Goal: Task Accomplishment & Management: Use online tool/utility

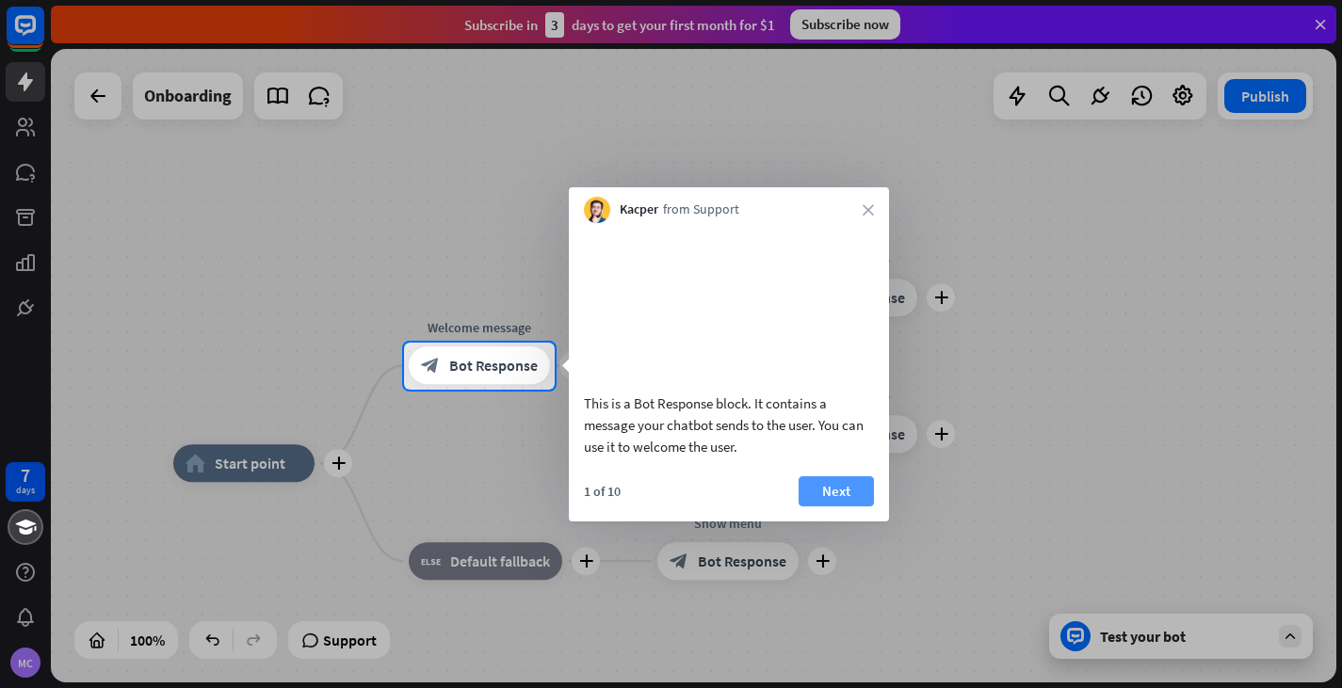
click at [817, 507] on button "Next" at bounding box center [836, 492] width 75 height 30
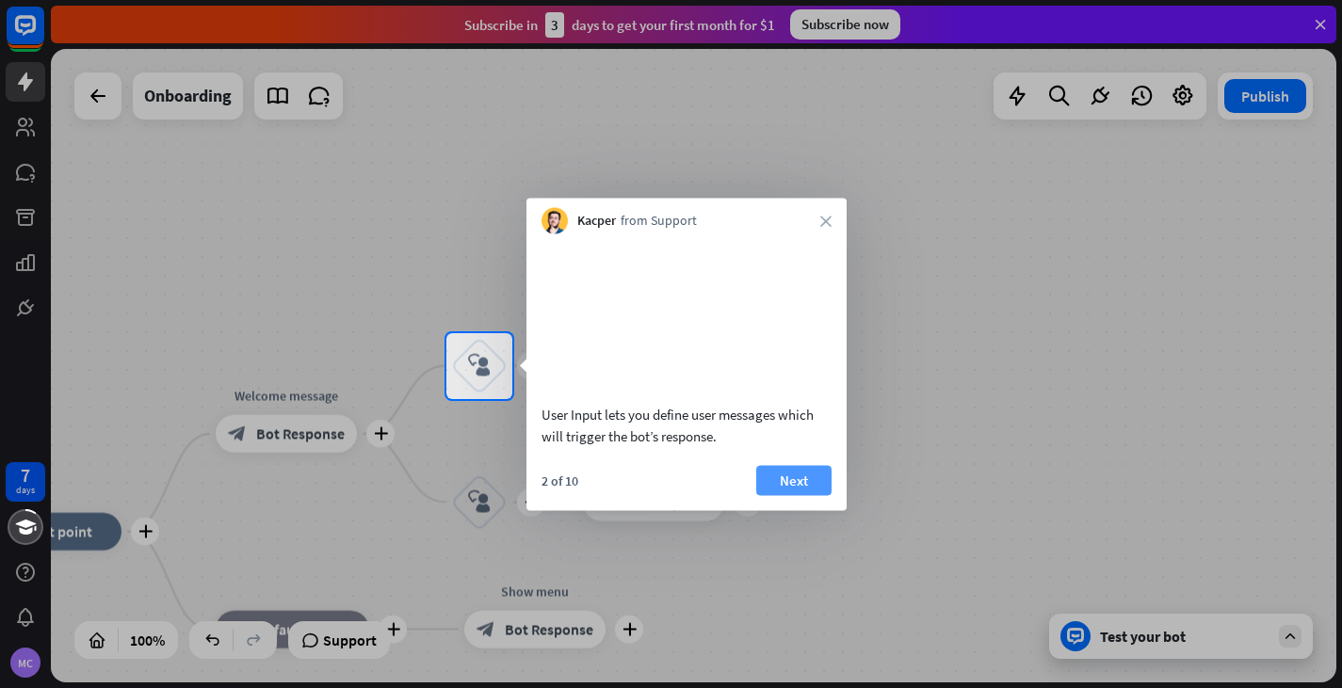
click at [799, 495] on button "Next" at bounding box center [793, 480] width 75 height 30
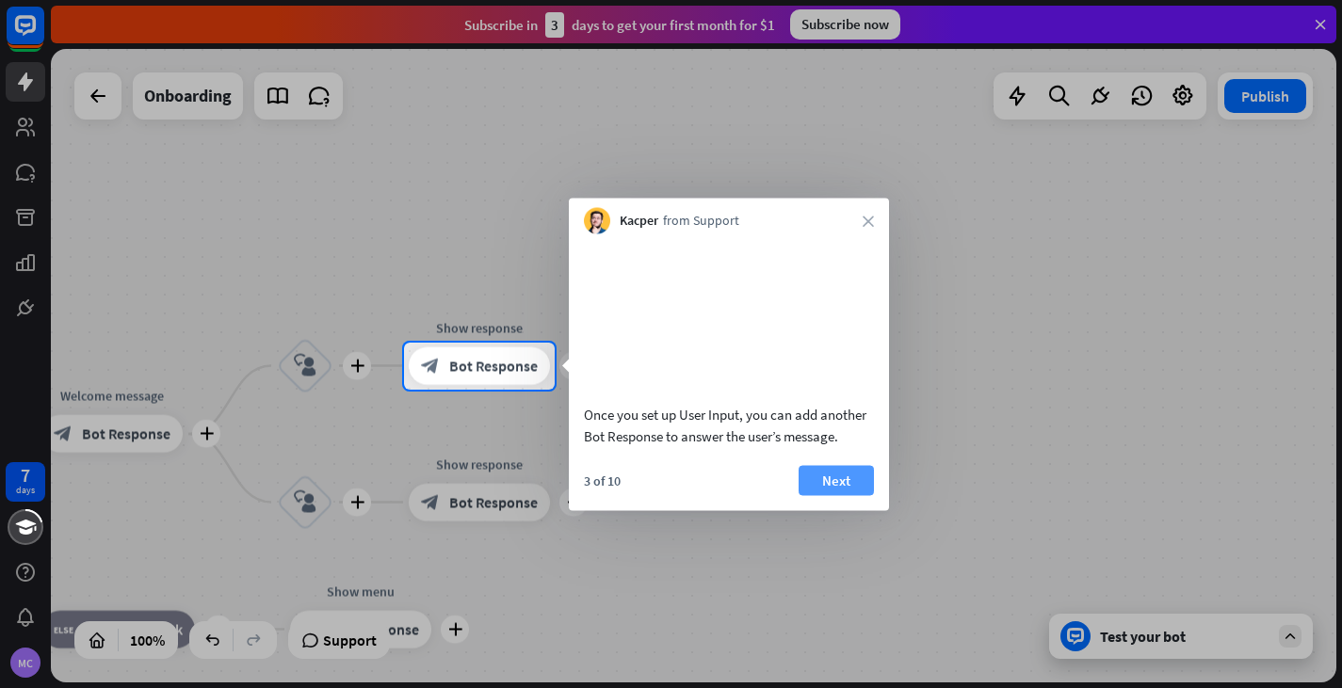
click at [837, 495] on button "Next" at bounding box center [836, 480] width 75 height 30
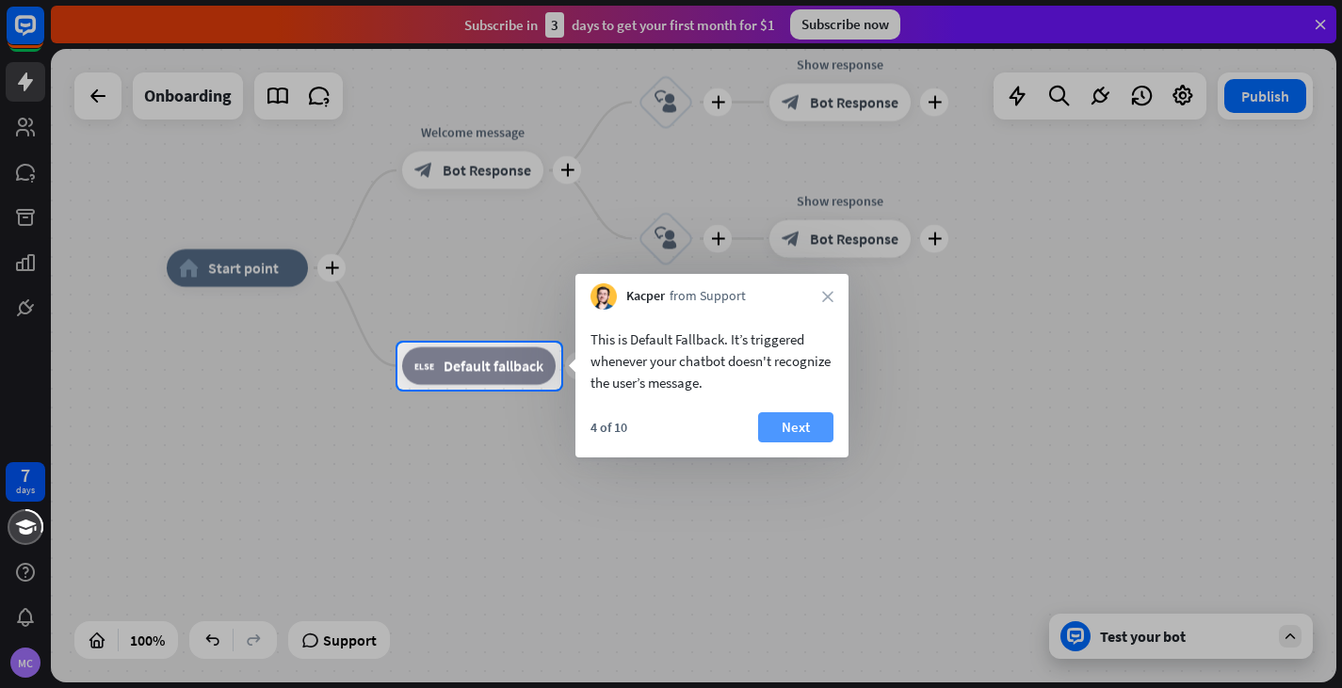
click at [793, 430] on button "Next" at bounding box center [795, 427] width 75 height 30
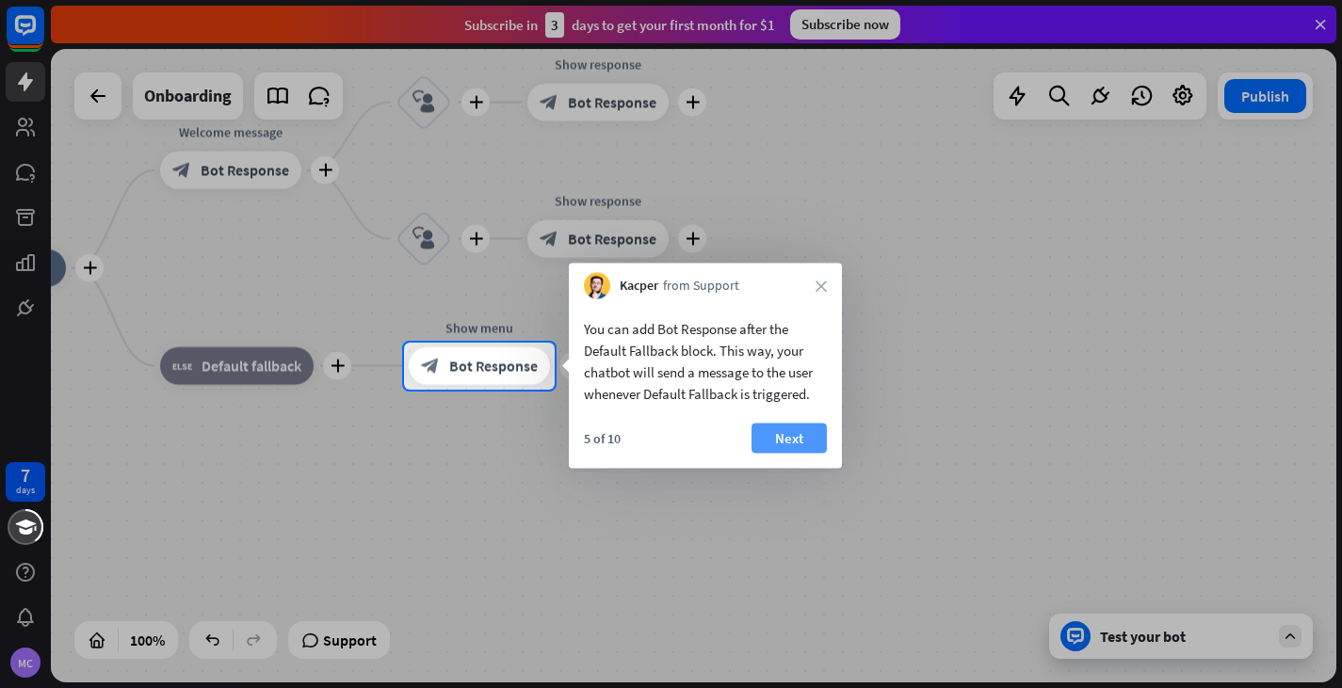
click at [794, 437] on button "Next" at bounding box center [789, 439] width 75 height 30
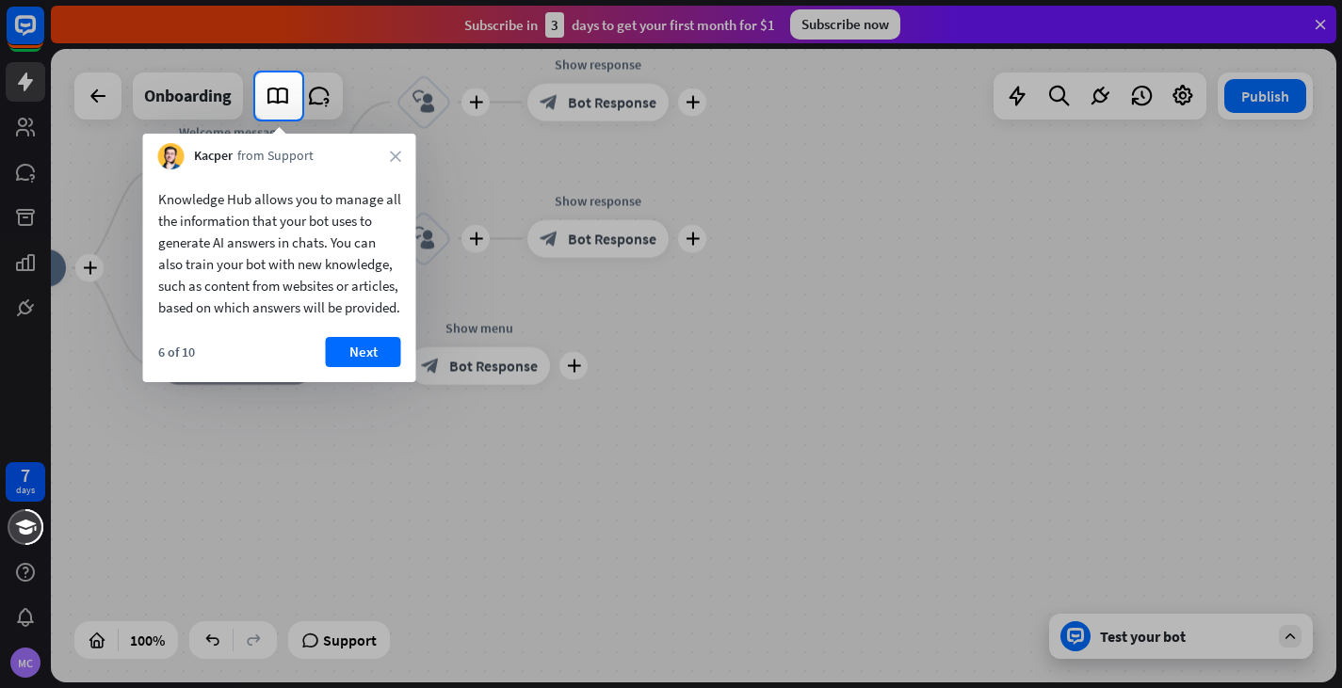
click at [85, 348] on div at bounding box center [671, 404] width 1342 height 569
click at [368, 367] on button "Next" at bounding box center [363, 352] width 75 height 30
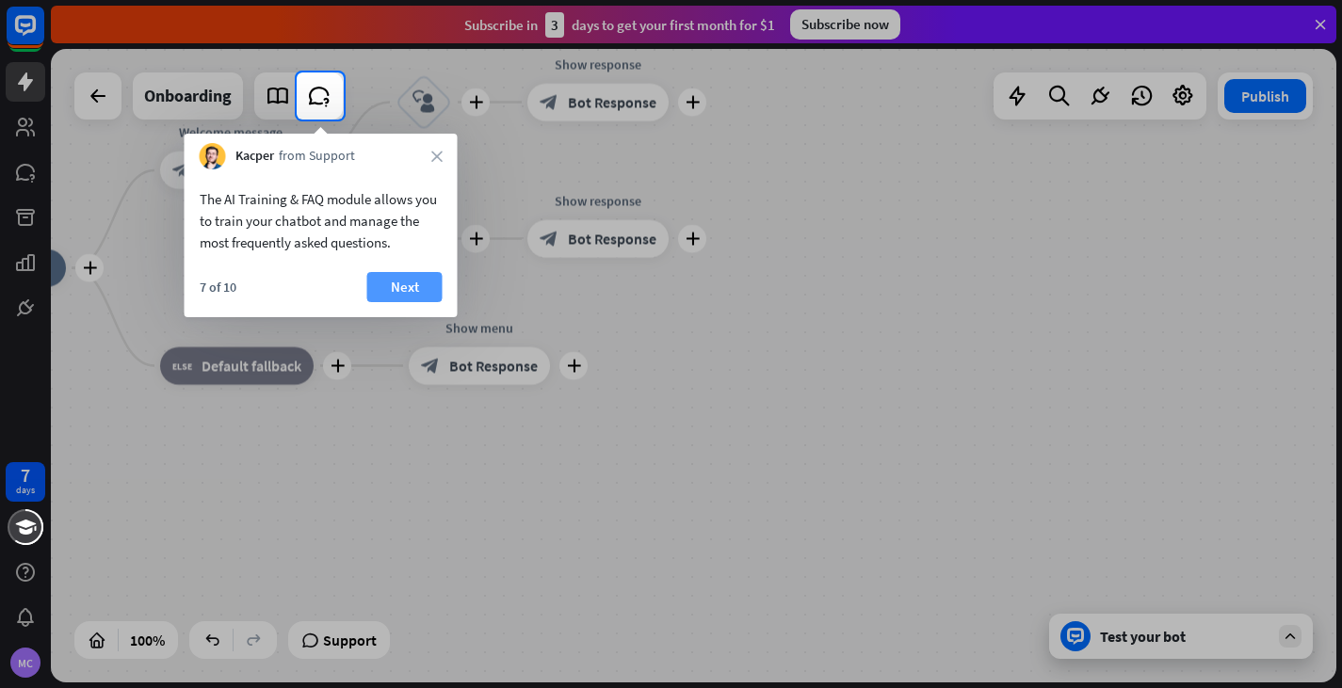
click at [388, 273] on button "Next" at bounding box center [404, 287] width 75 height 30
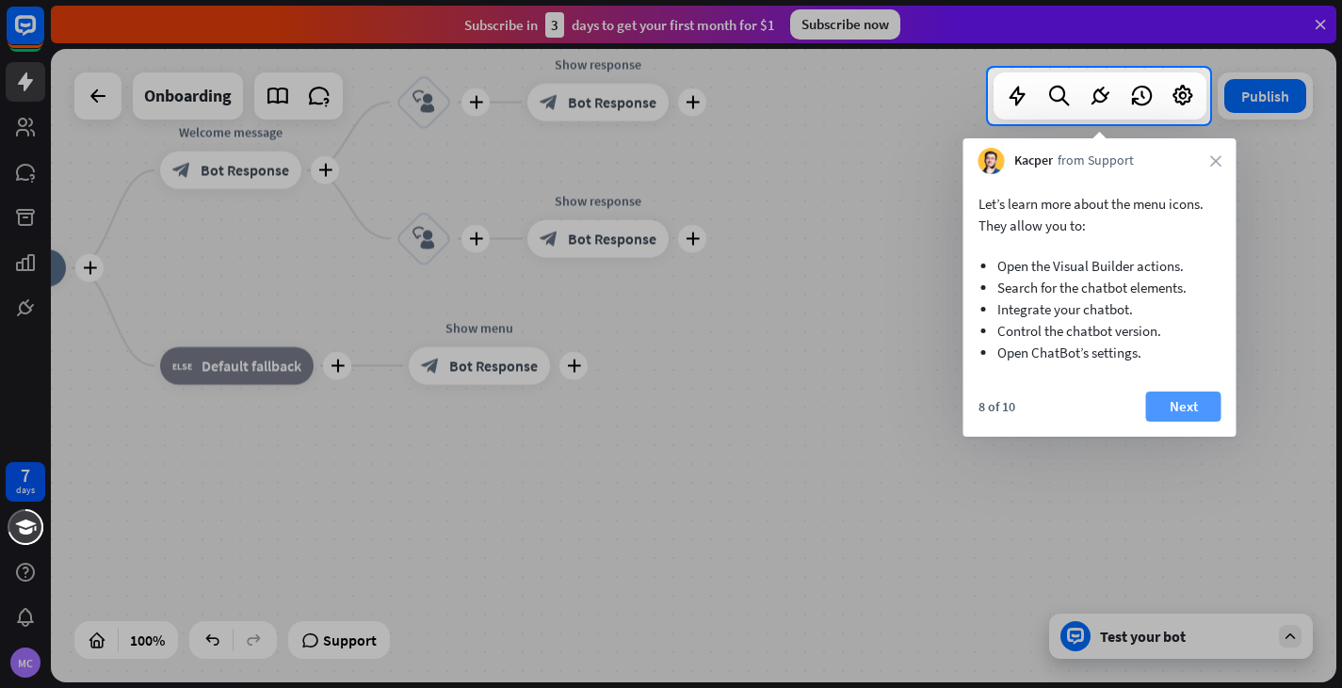
click at [1187, 415] on button "Next" at bounding box center [1183, 407] width 75 height 30
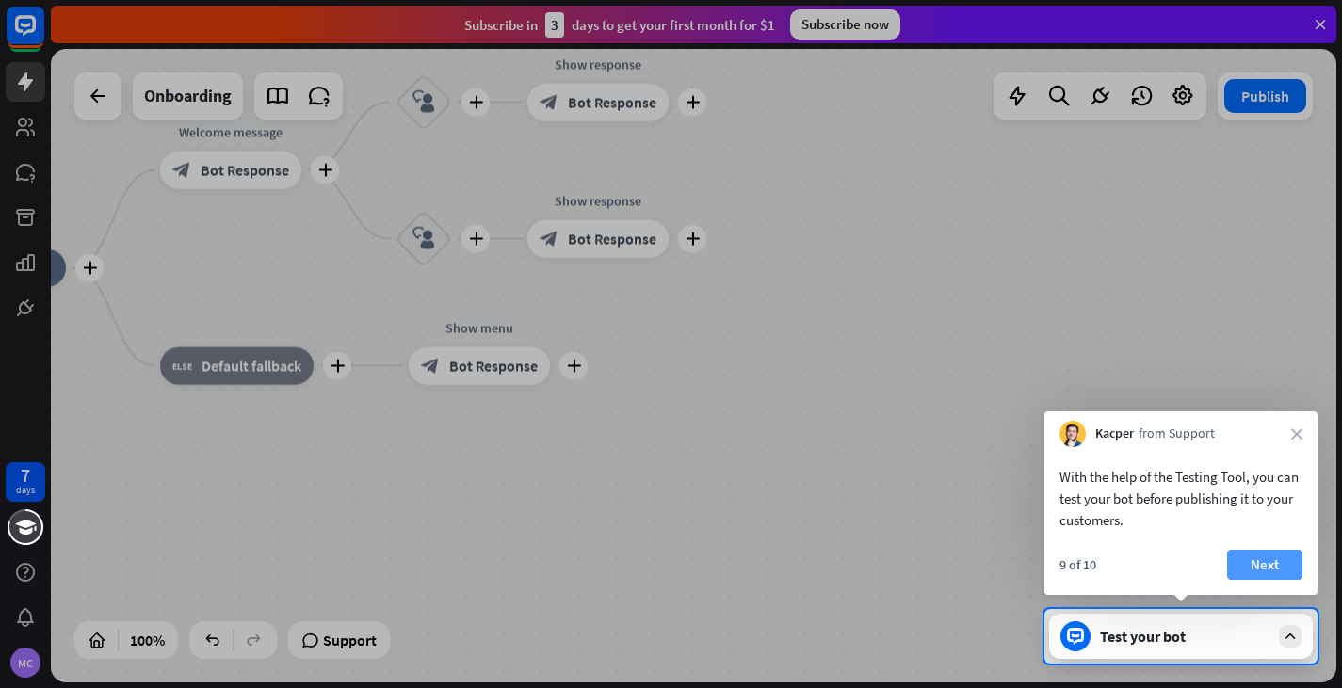
click at [1250, 551] on button "Next" at bounding box center [1264, 565] width 75 height 30
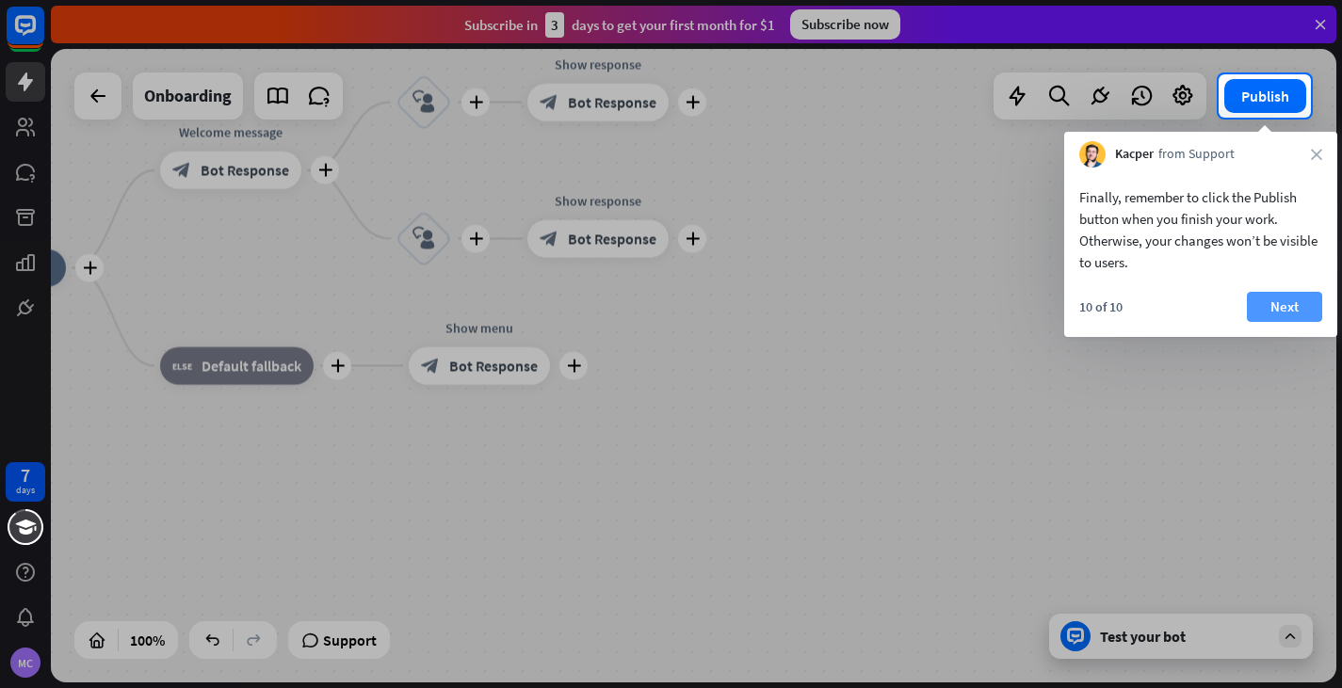
click at [1282, 299] on button "Next" at bounding box center [1284, 307] width 75 height 30
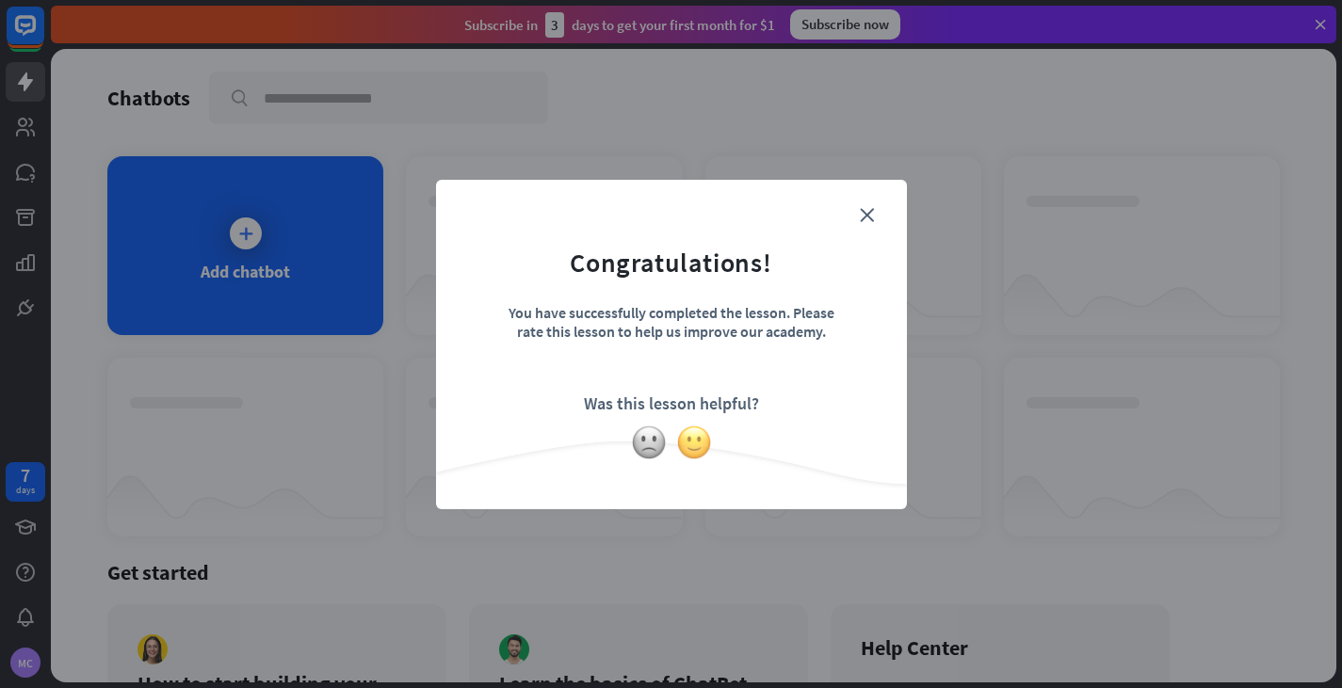
click at [686, 441] on img at bounding box center [694, 443] width 36 height 36
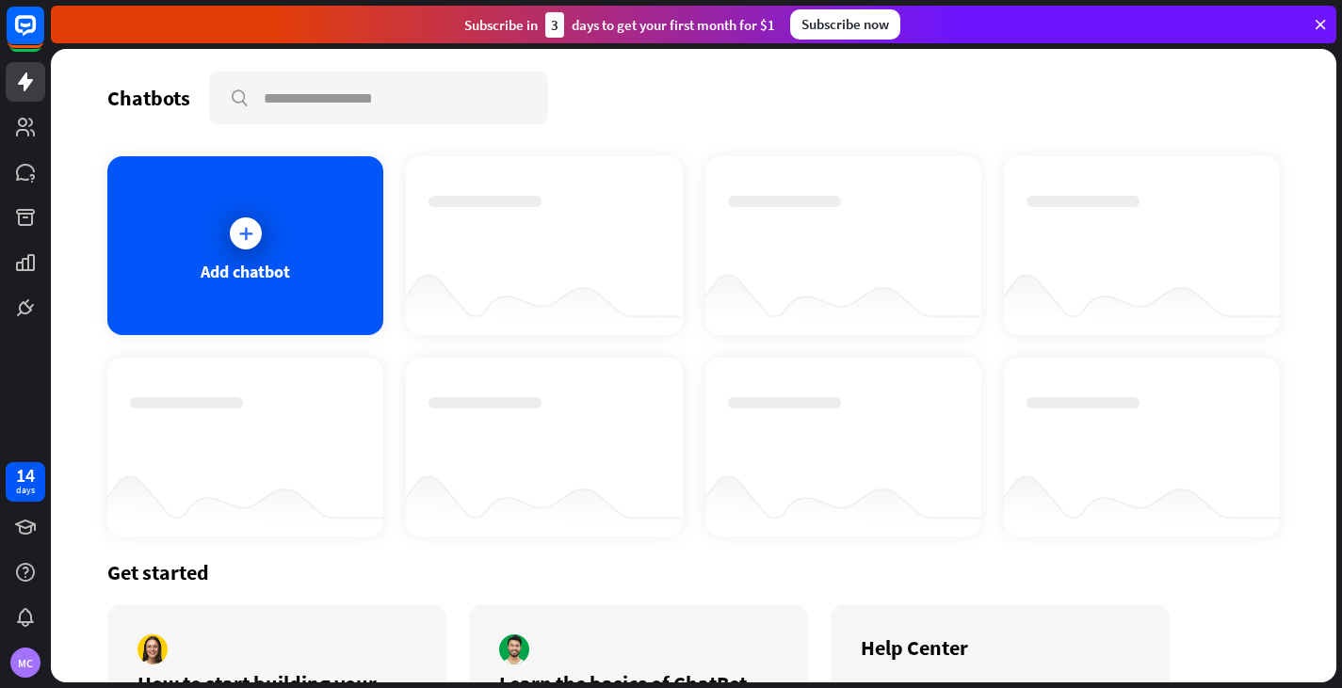
click at [254, 245] on div at bounding box center [246, 234] width 32 height 32
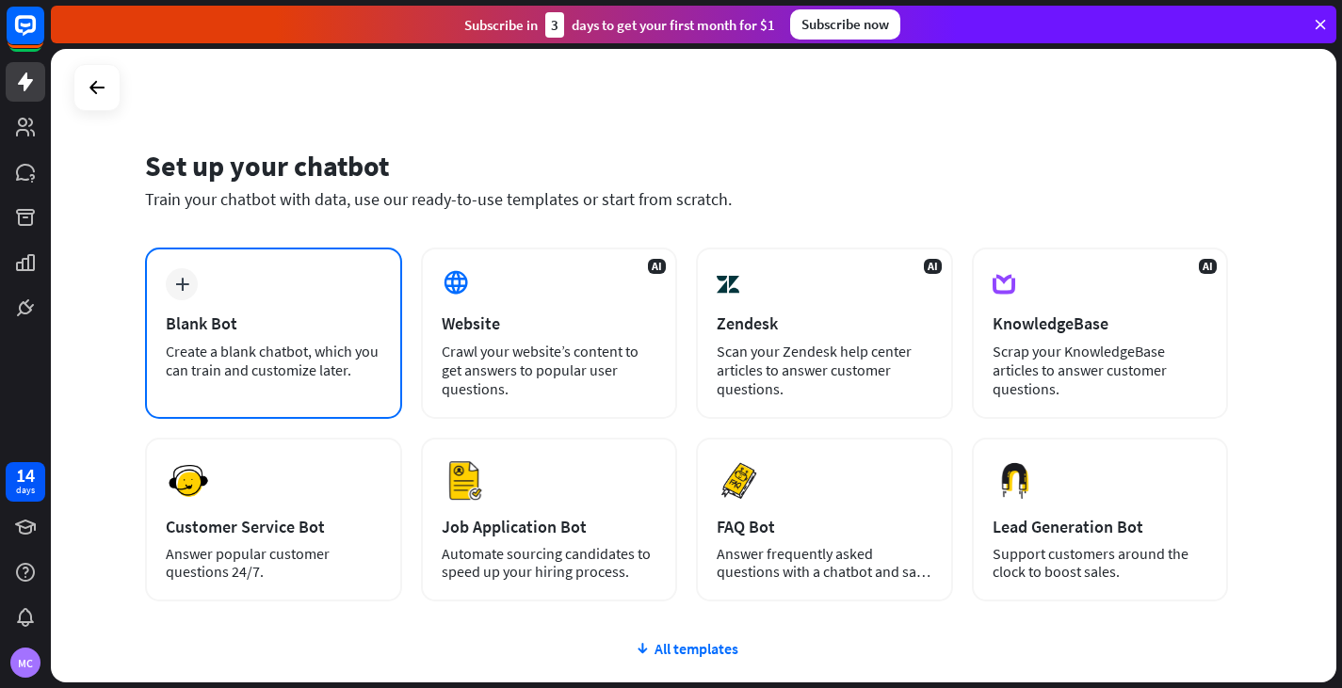
click at [261, 346] on div "Create a blank chatbot, which you can train and customize later." at bounding box center [274, 361] width 216 height 38
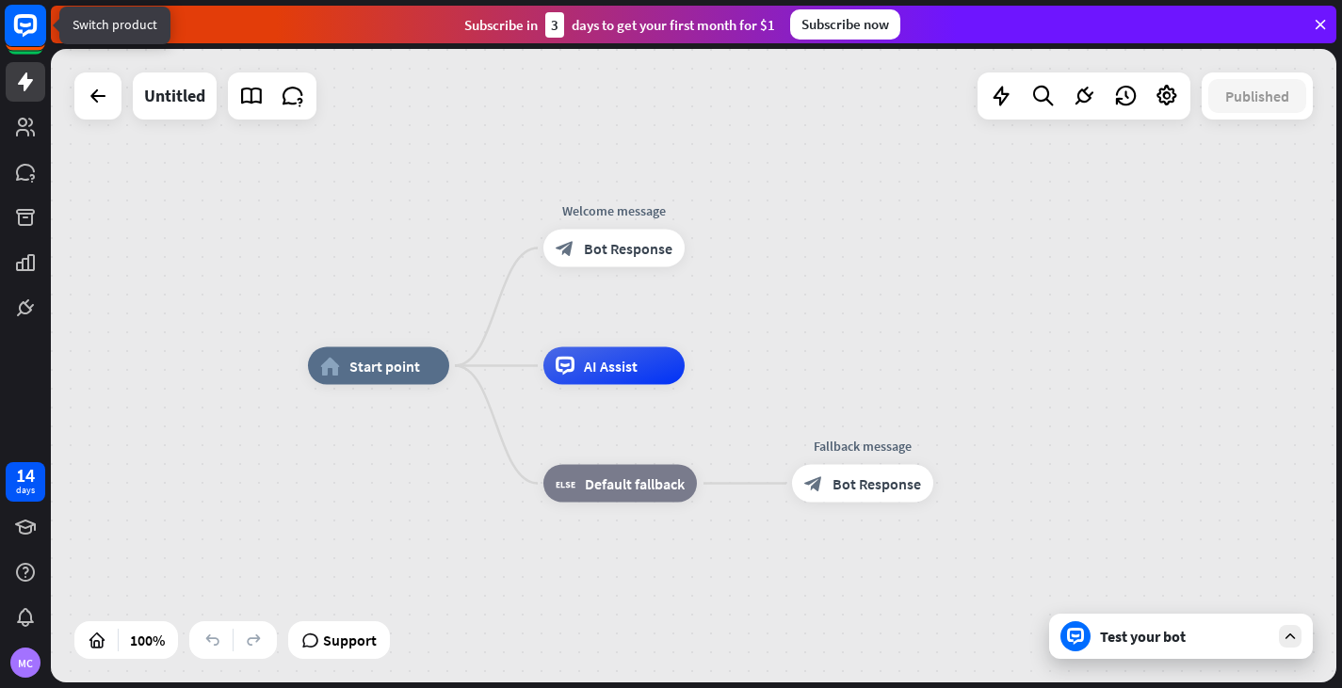
click at [28, 32] on icon at bounding box center [25, 25] width 23 height 23
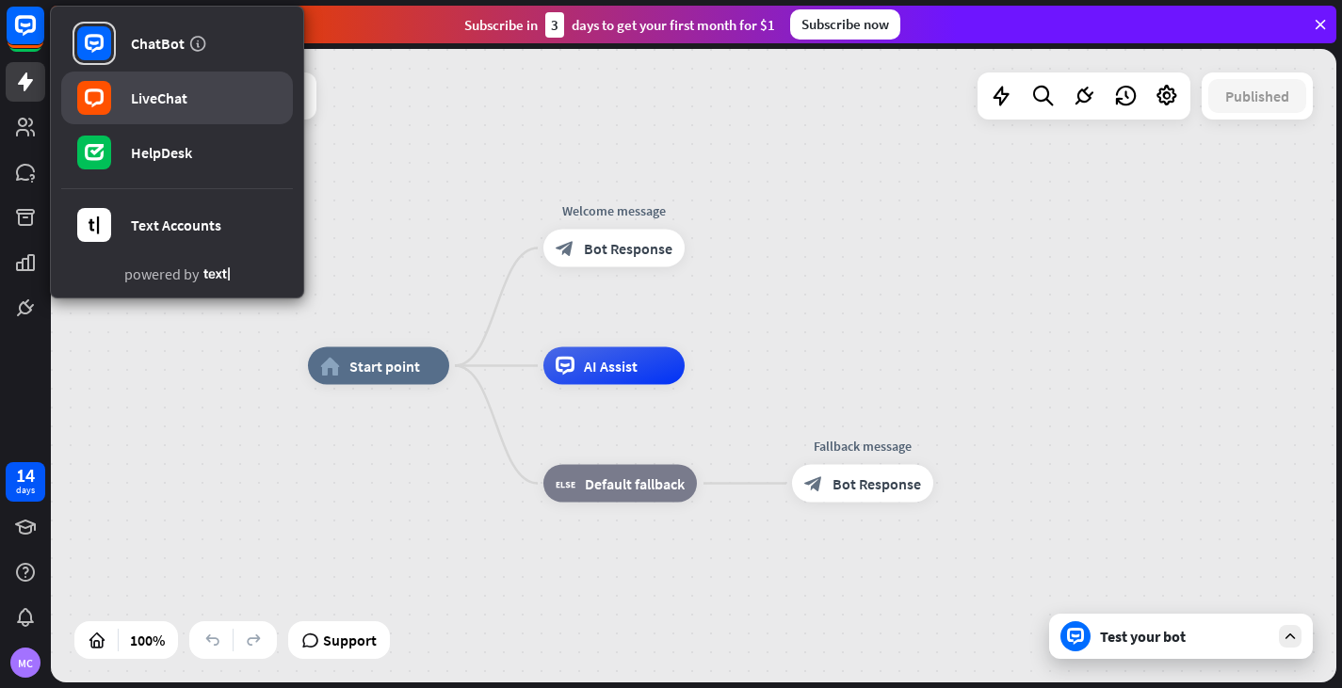
click at [120, 95] on link "LiveChat" at bounding box center [177, 98] width 232 height 53
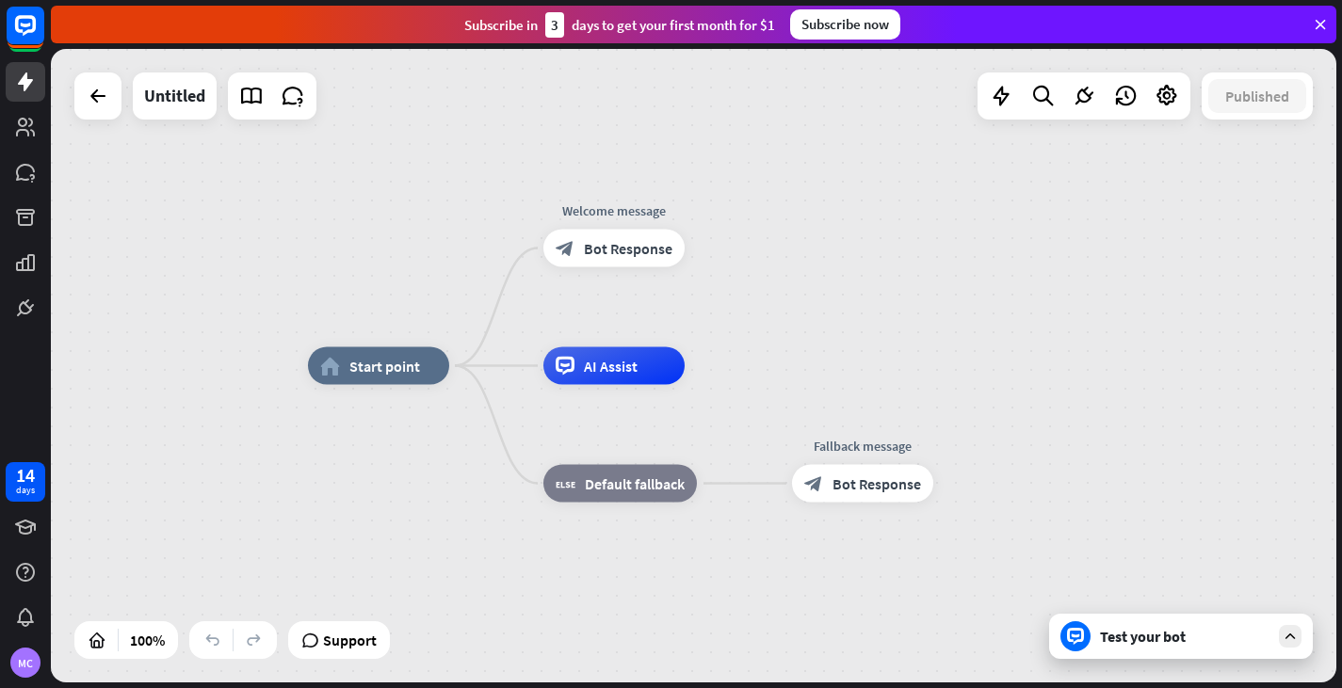
click at [1119, 659] on div "home_2 Start point Welcome message block_bot_response Bot Response AI Assist bl…" at bounding box center [951, 683] width 1286 height 634
click at [398, 383] on div "home_2 Start point" at bounding box center [378, 367] width 141 height 38
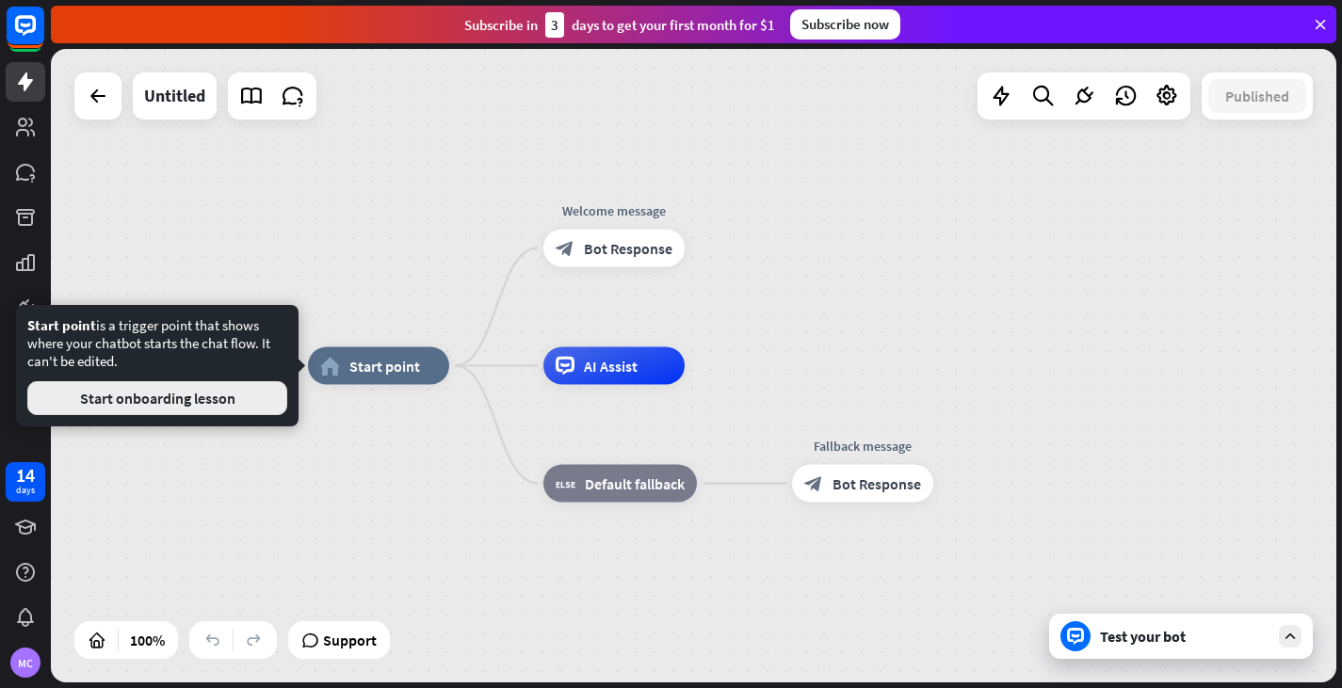
click at [219, 399] on button "Start onboarding lesson" at bounding box center [157, 398] width 260 height 34
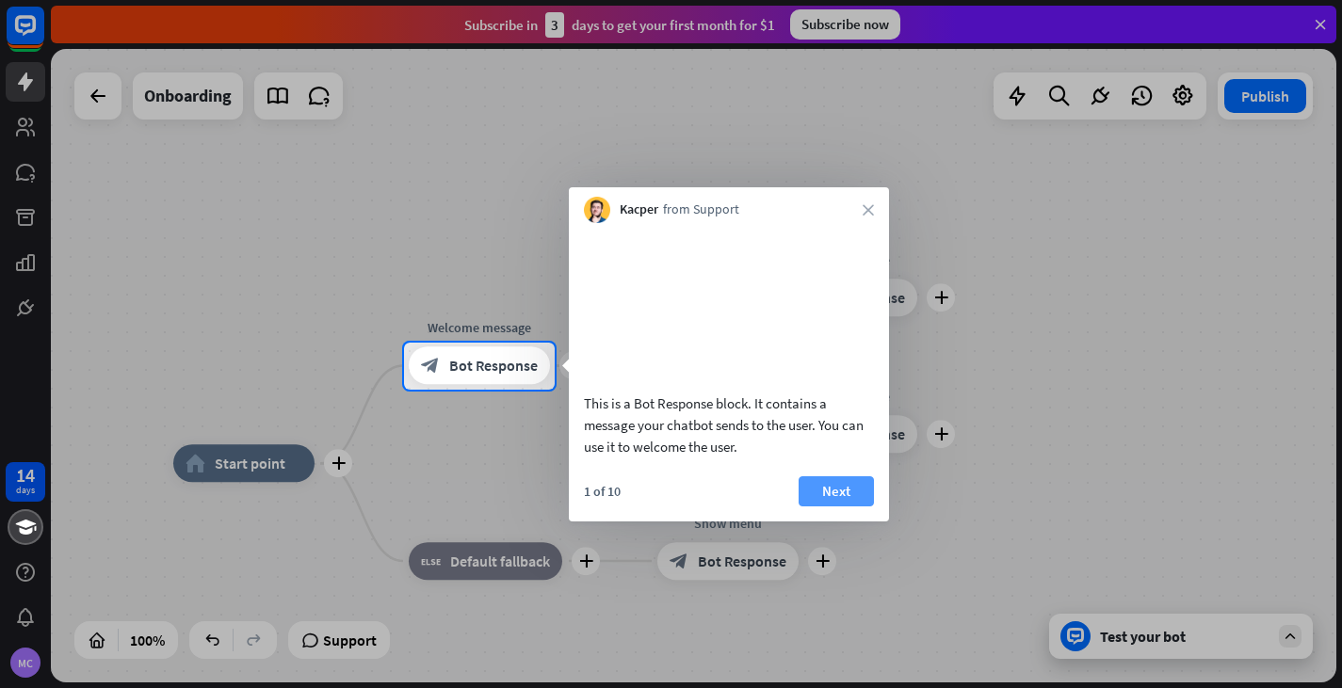
click at [833, 505] on button "Next" at bounding box center [836, 492] width 75 height 30
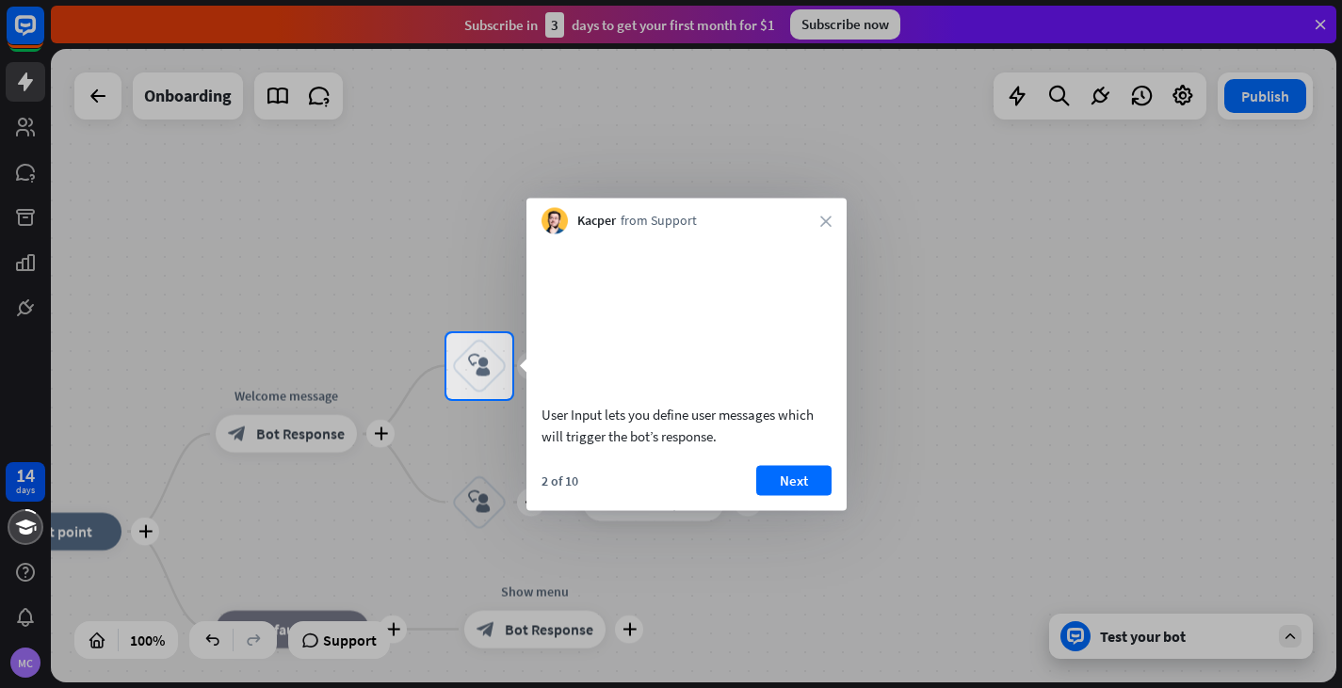
click at [824, 208] on div "Kacper from Support close" at bounding box center [686, 217] width 320 height 36
click at [824, 216] on icon "close" at bounding box center [825, 221] width 11 height 11
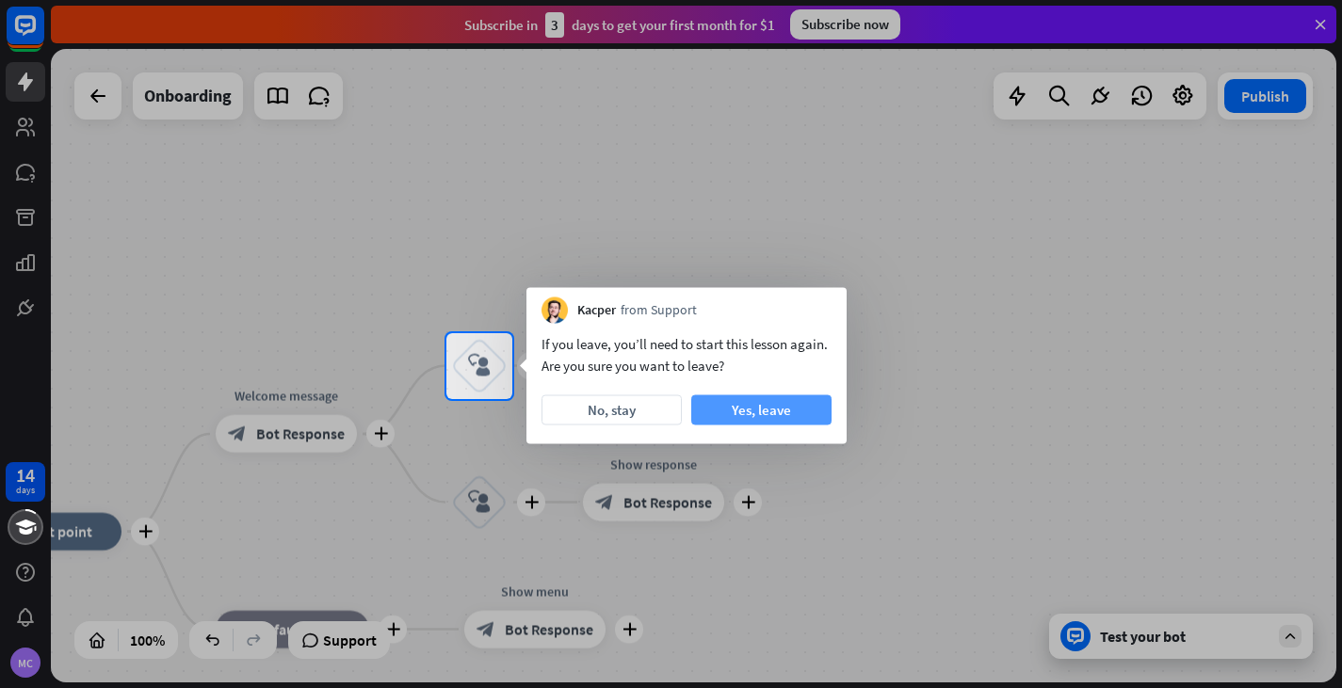
click at [760, 412] on button "Yes, leave" at bounding box center [761, 411] width 140 height 30
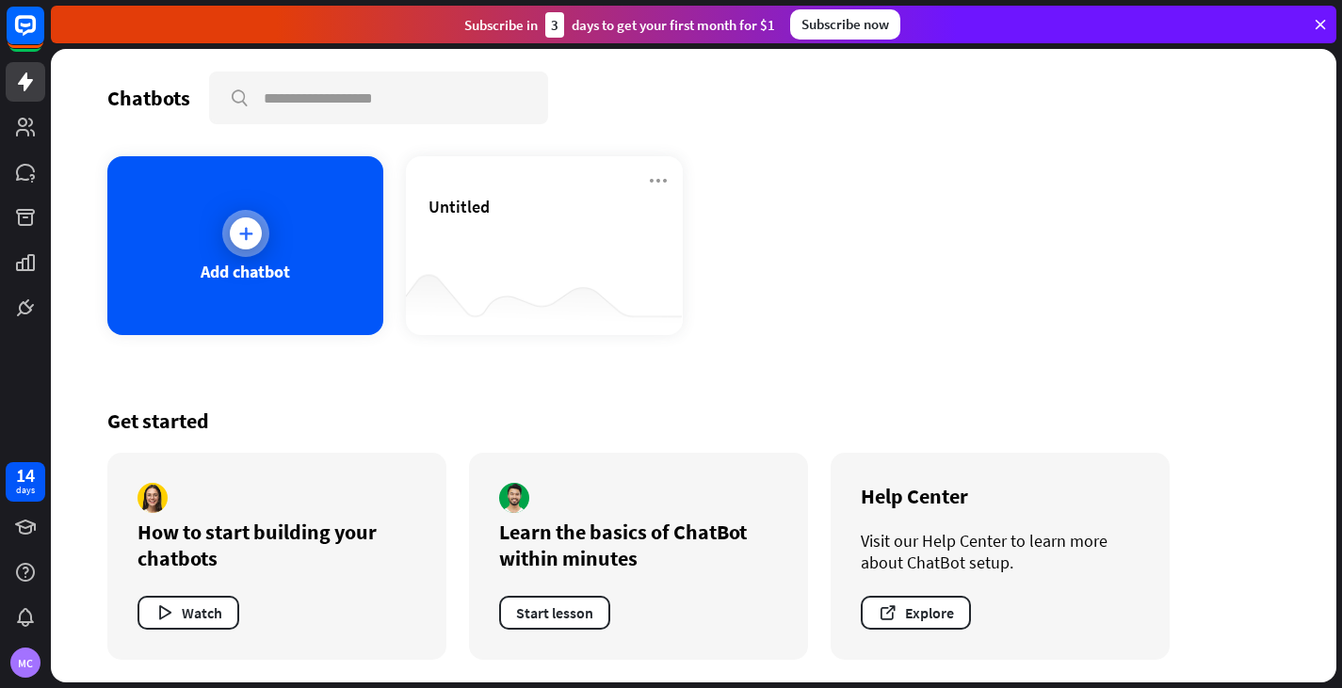
click at [262, 224] on div at bounding box center [245, 233] width 47 height 47
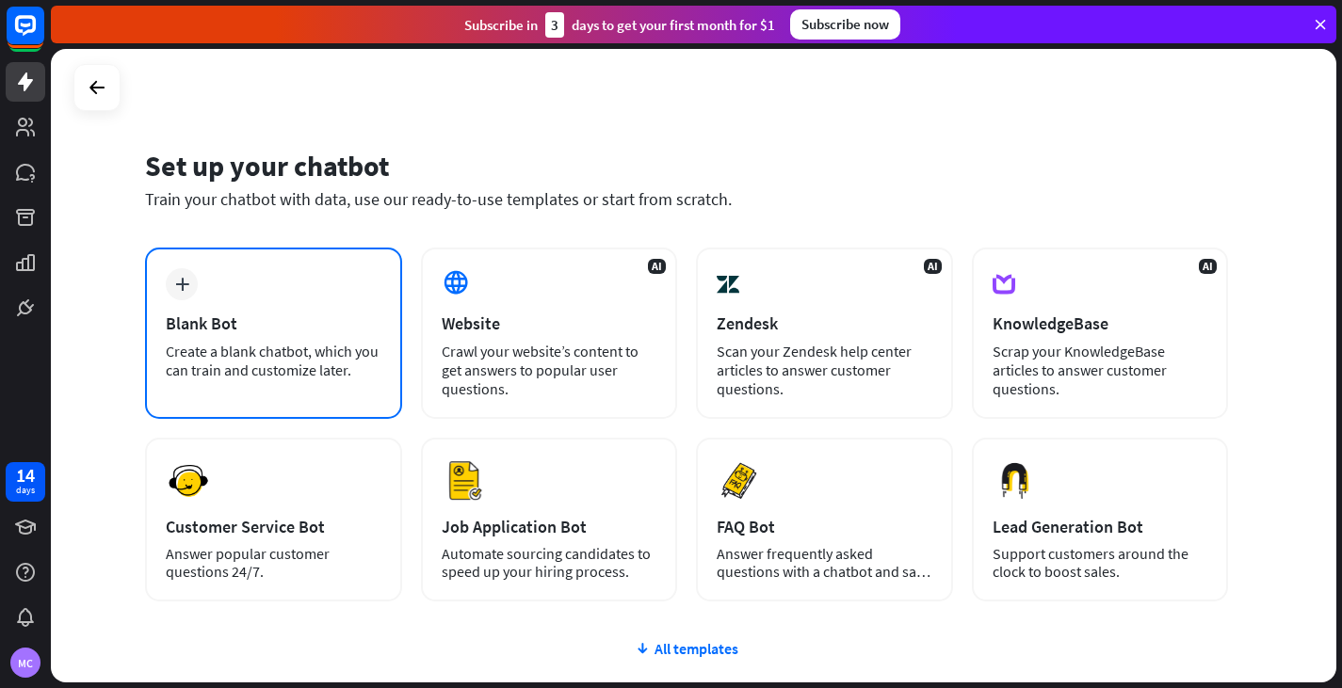
click at [243, 321] on div "Blank Bot" at bounding box center [274, 324] width 216 height 22
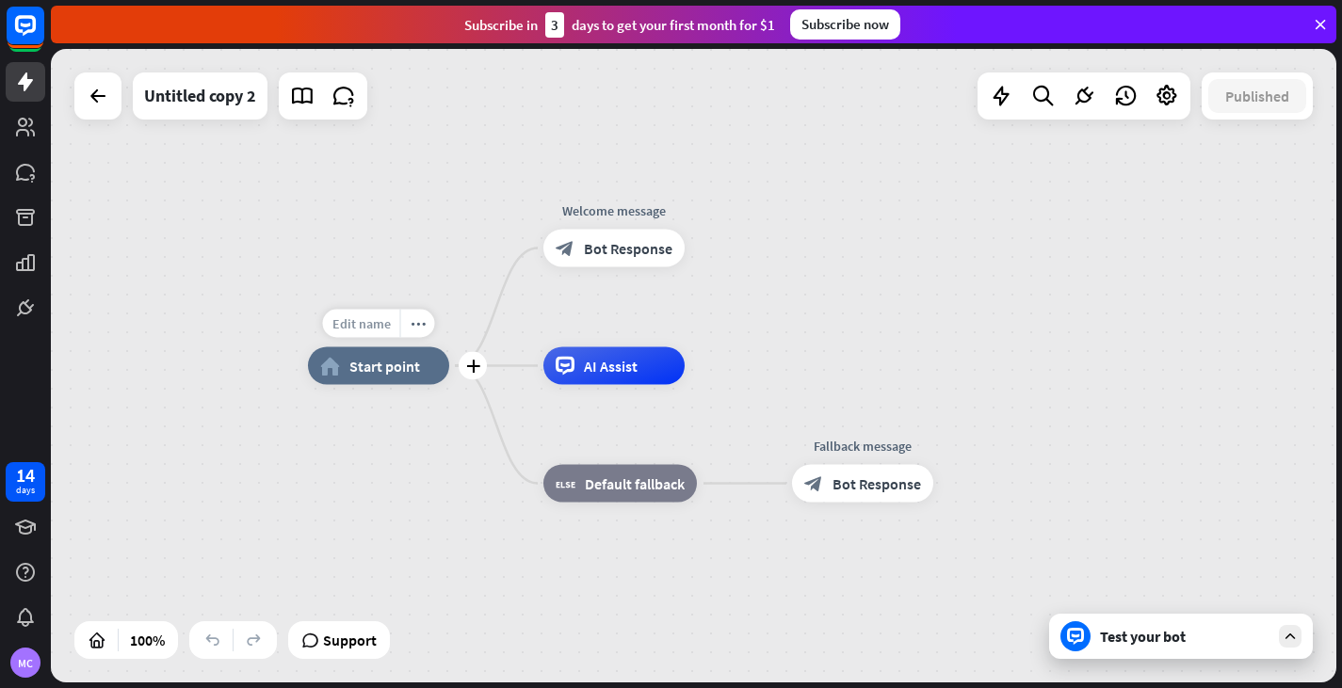
click at [357, 320] on span "Edit name" at bounding box center [361, 323] width 58 height 17
type input "**********"
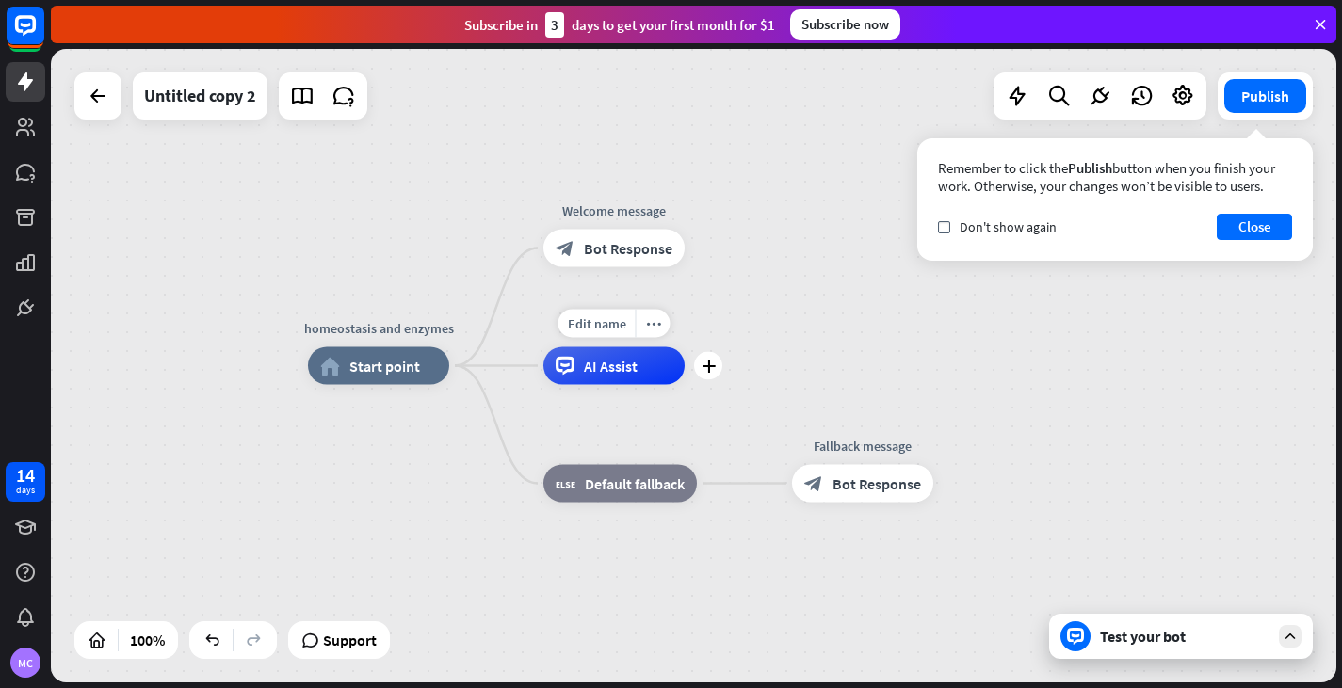
click at [592, 363] on span "AI Assist" at bounding box center [611, 366] width 54 height 19
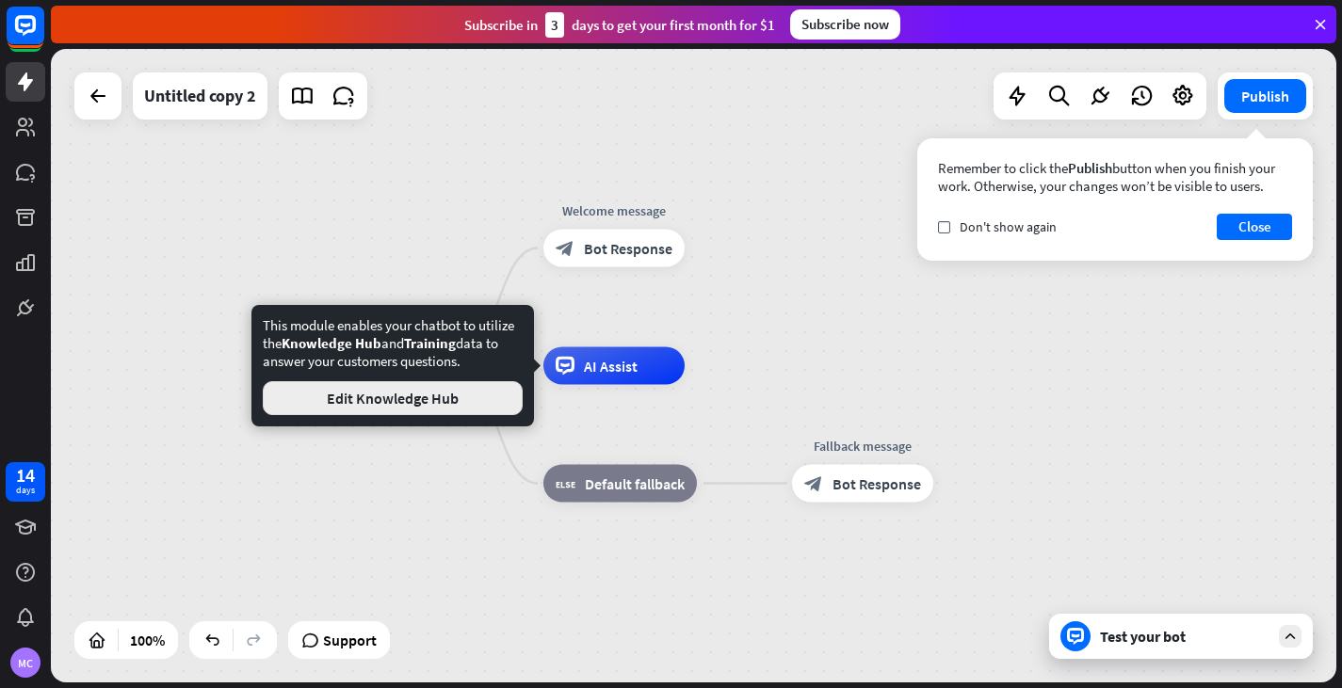
click at [409, 408] on button "Edit Knowledge Hub" at bounding box center [393, 398] width 260 height 34
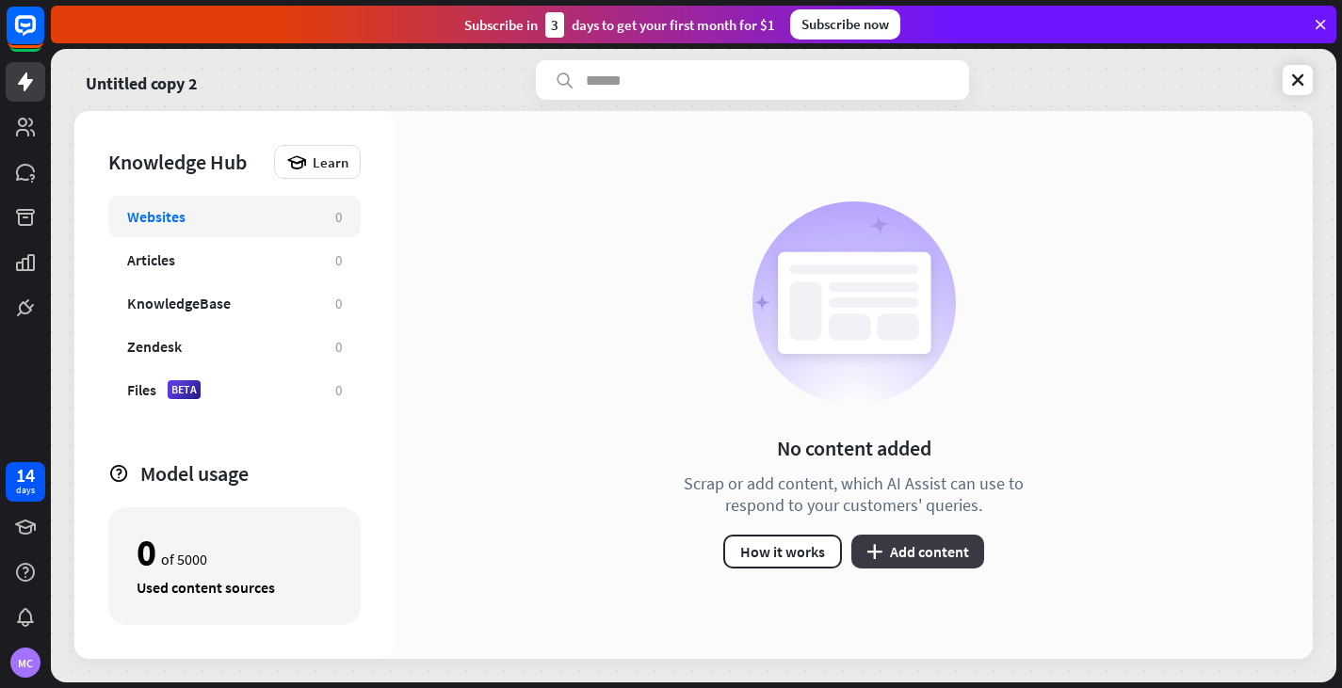
click at [875, 553] on icon "plus" at bounding box center [874, 551] width 16 height 15
